Goal: Task Accomplishment & Management: Complete application form

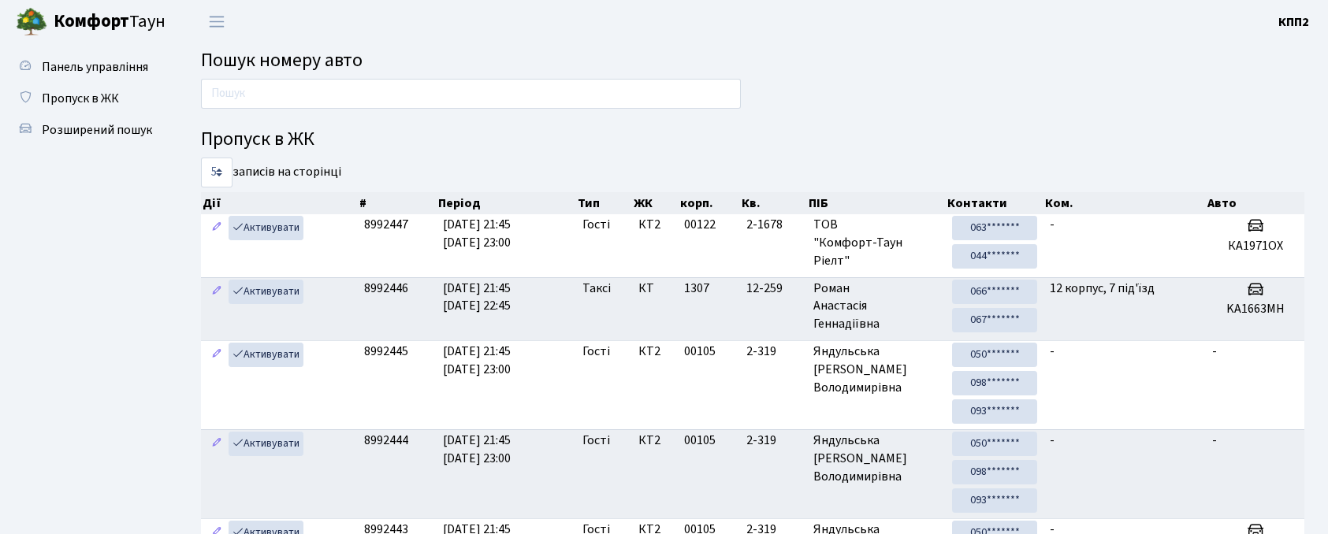
scroll to position [85, 0]
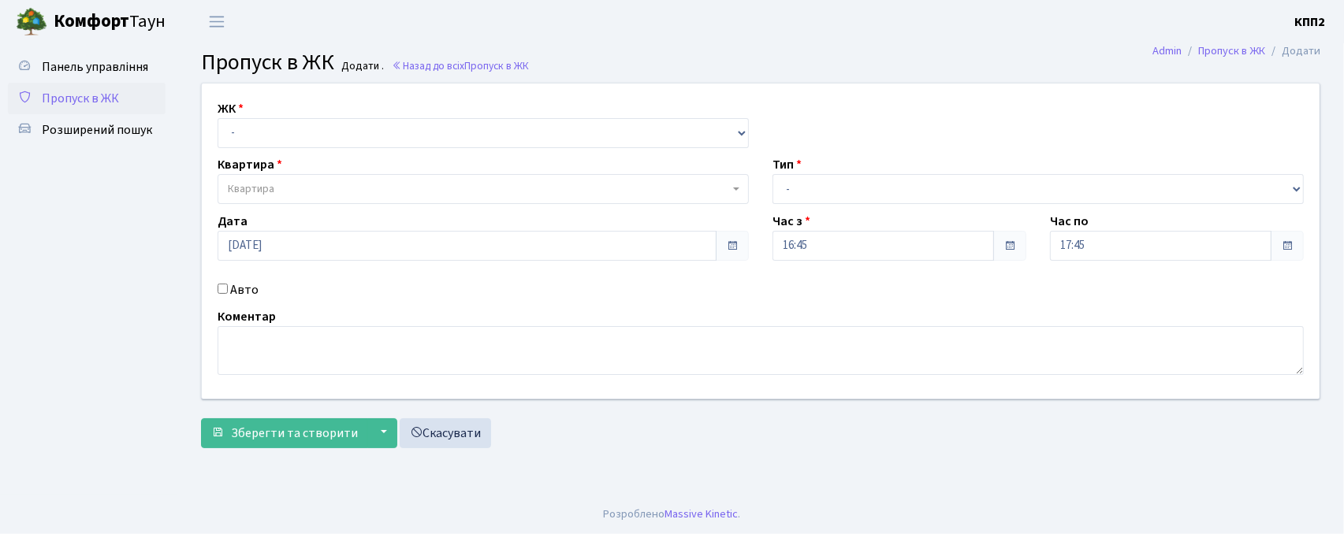
click at [386, 104] on div "ЖК - КТ, вул. Регенераторна, 4 КТ2, просп. [STREET_ADDRESS] [STREET_ADDRESS] [P…" at bounding box center [483, 123] width 555 height 49
click at [382, 133] on select "- КТ, вул. Регенераторна, 4 КТ2, просп. [STREET_ADDRESS] [STREET_ADDRESS] [PERS…" at bounding box center [483, 133] width 531 height 30
select select "302"
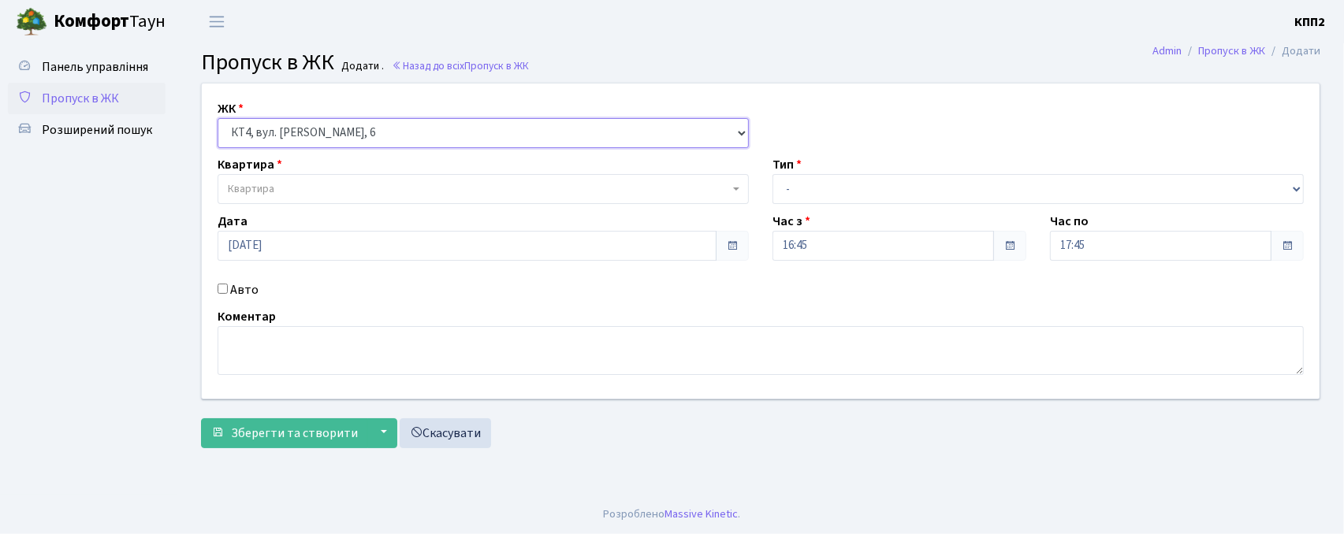
click at [218, 118] on select "- КТ, вул. Регенераторна, 4 КТ2, просп. [STREET_ADDRESS] [STREET_ADDRESS] [PERS…" at bounding box center [483, 133] width 531 height 30
select select
click at [254, 187] on span "Квартира" at bounding box center [251, 189] width 47 height 16
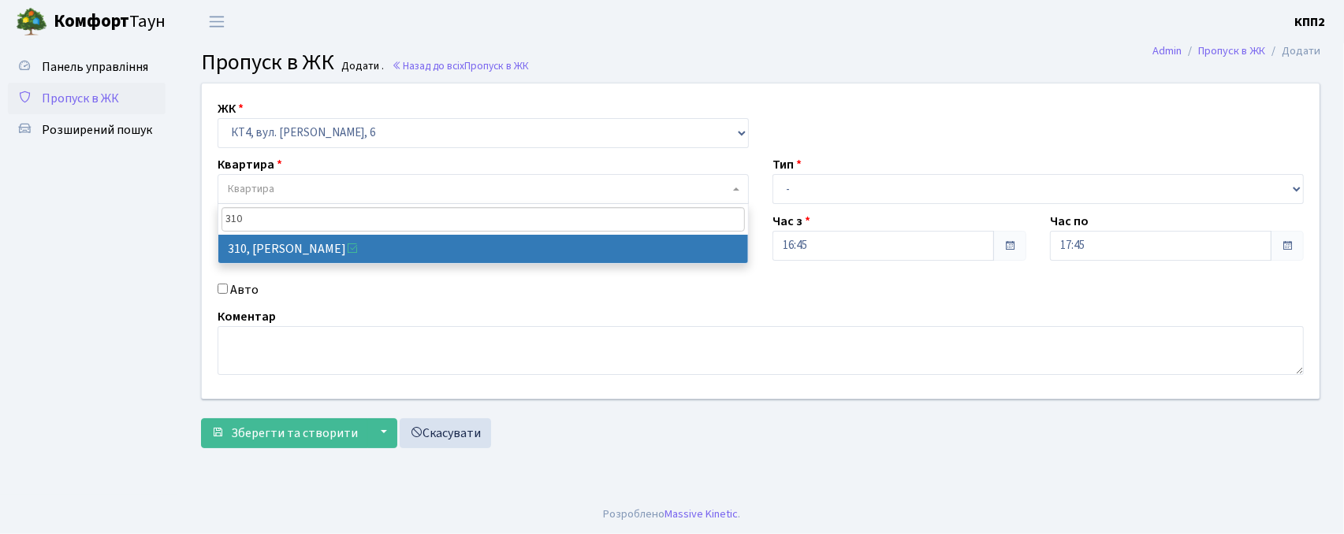
type input "310"
select select "17021"
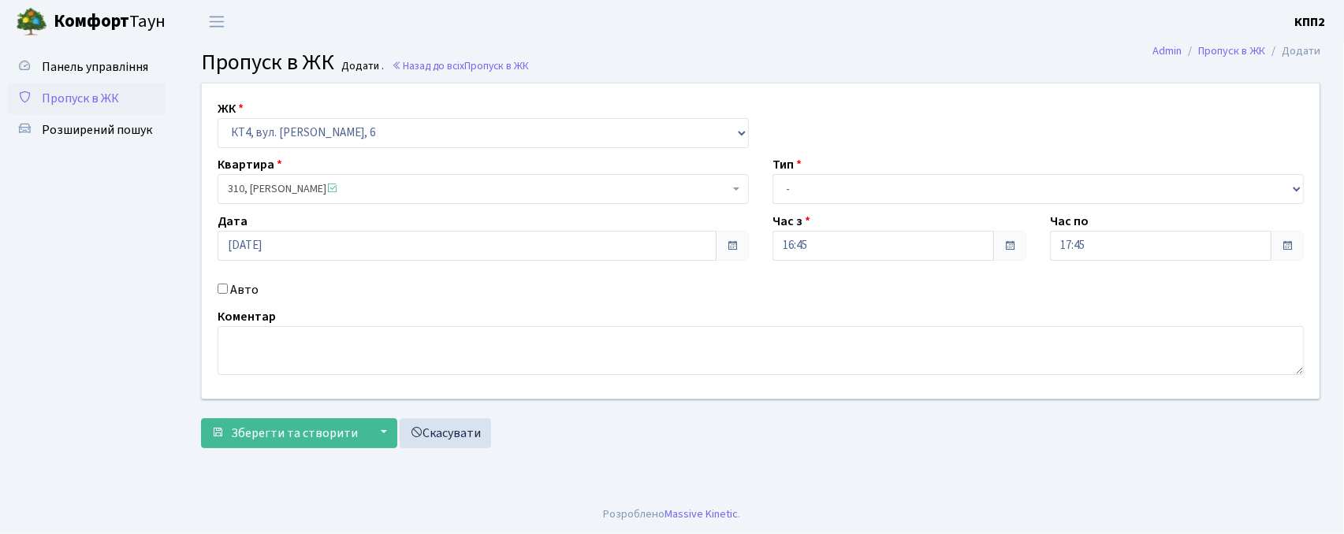
click at [218, 285] on input "Авто" at bounding box center [223, 289] width 10 height 10
checkbox input "true"
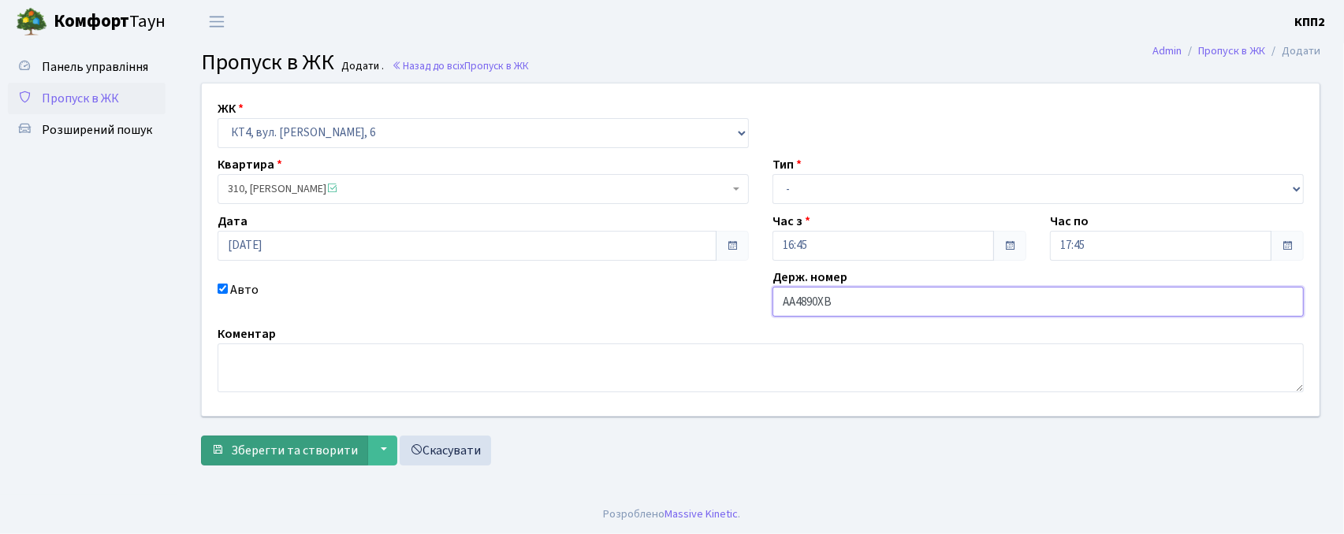
type input "AA4890XB"
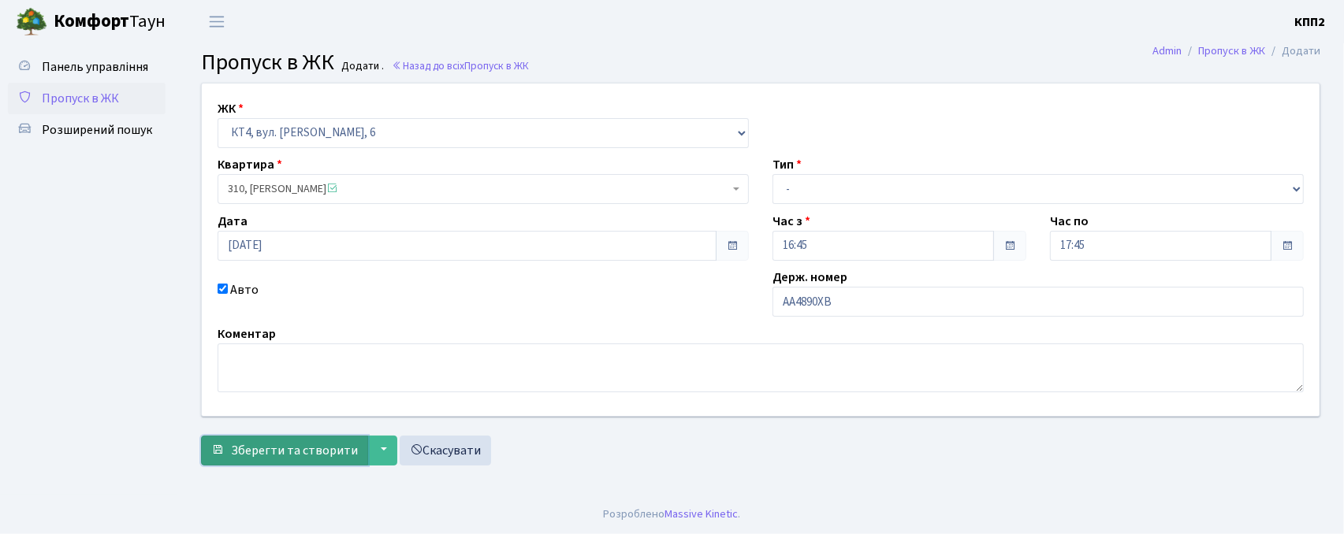
click at [295, 463] on button "Зберегти та створити" at bounding box center [284, 451] width 167 height 30
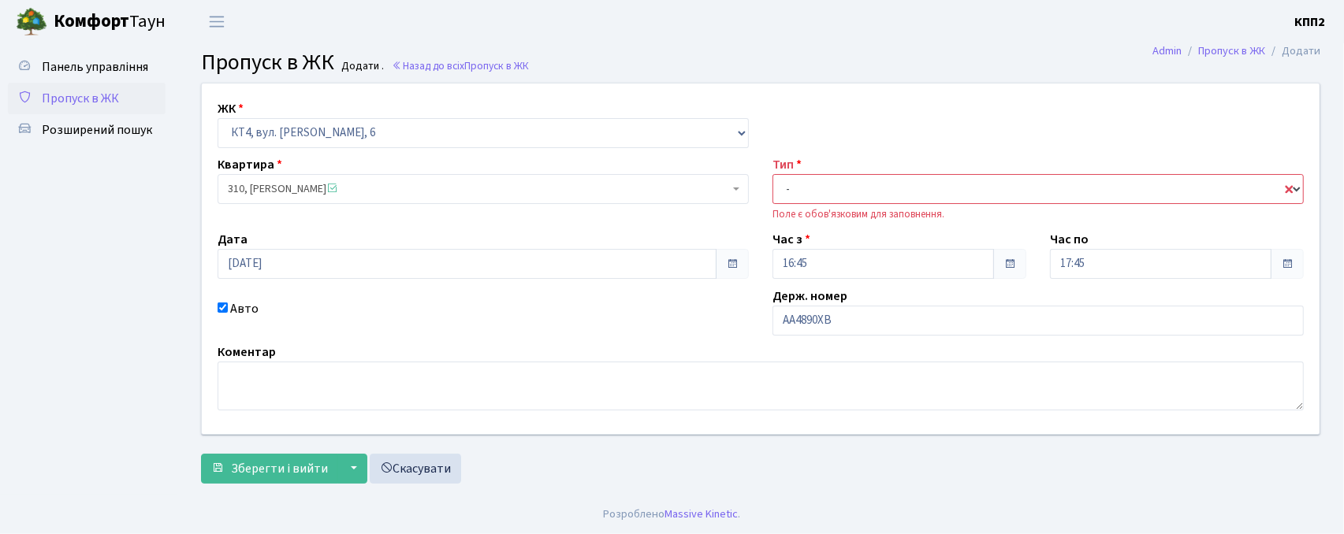
click at [793, 184] on select "- Доставка Таксі Гості Сервіс" at bounding box center [1037, 189] width 531 height 30
select select "3"
click at [772, 174] on select "- Доставка Таксі Гості Сервіс" at bounding box center [1037, 189] width 531 height 30
click at [266, 464] on span "Зберегти і вийти" at bounding box center [279, 468] width 97 height 17
